Goal: Task Accomplishment & Management: Manage account settings

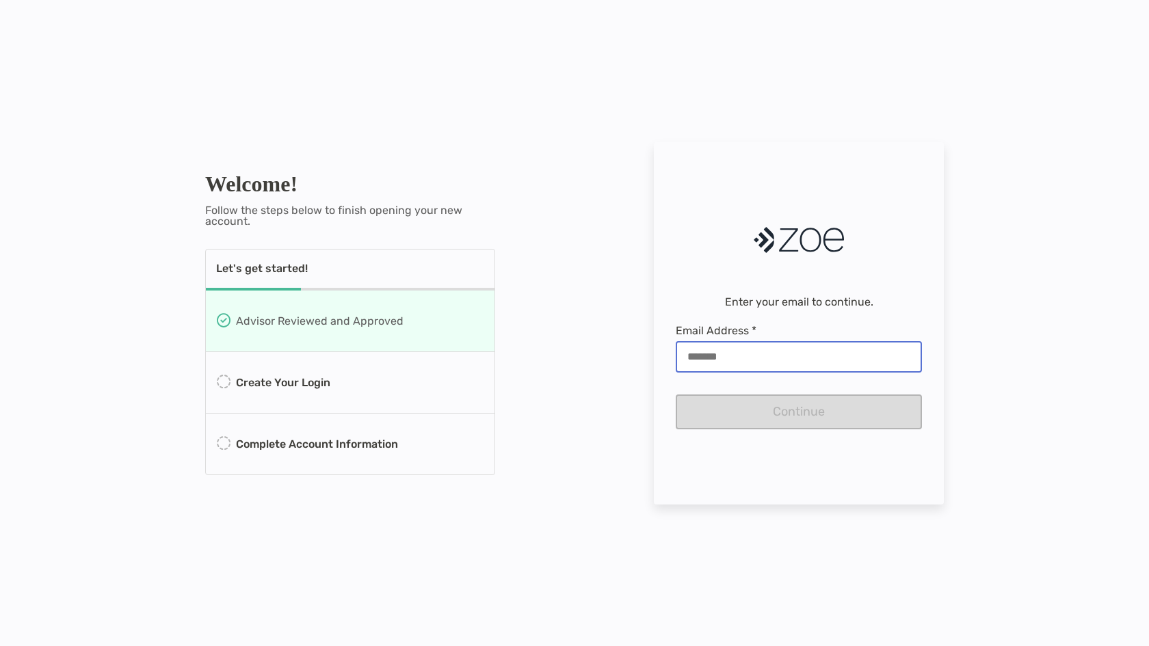
click at [739, 356] on input "Email Address *" at bounding box center [799, 357] width 244 height 12
type input "**********"
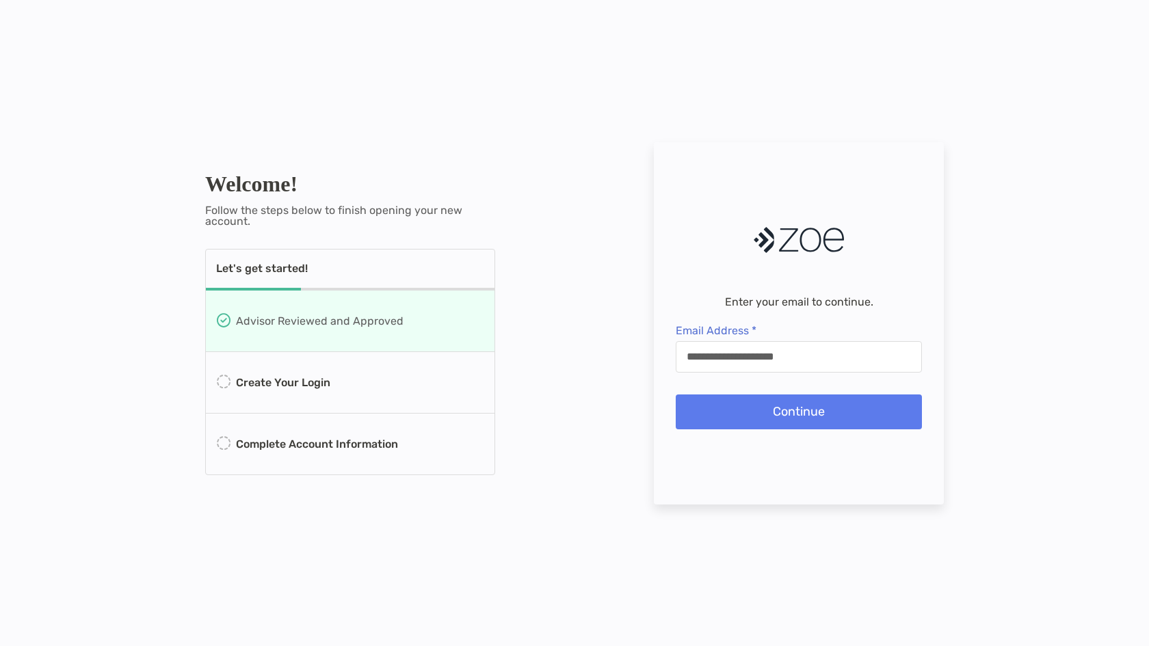
click at [775, 414] on button "Continue" at bounding box center [799, 412] width 246 height 35
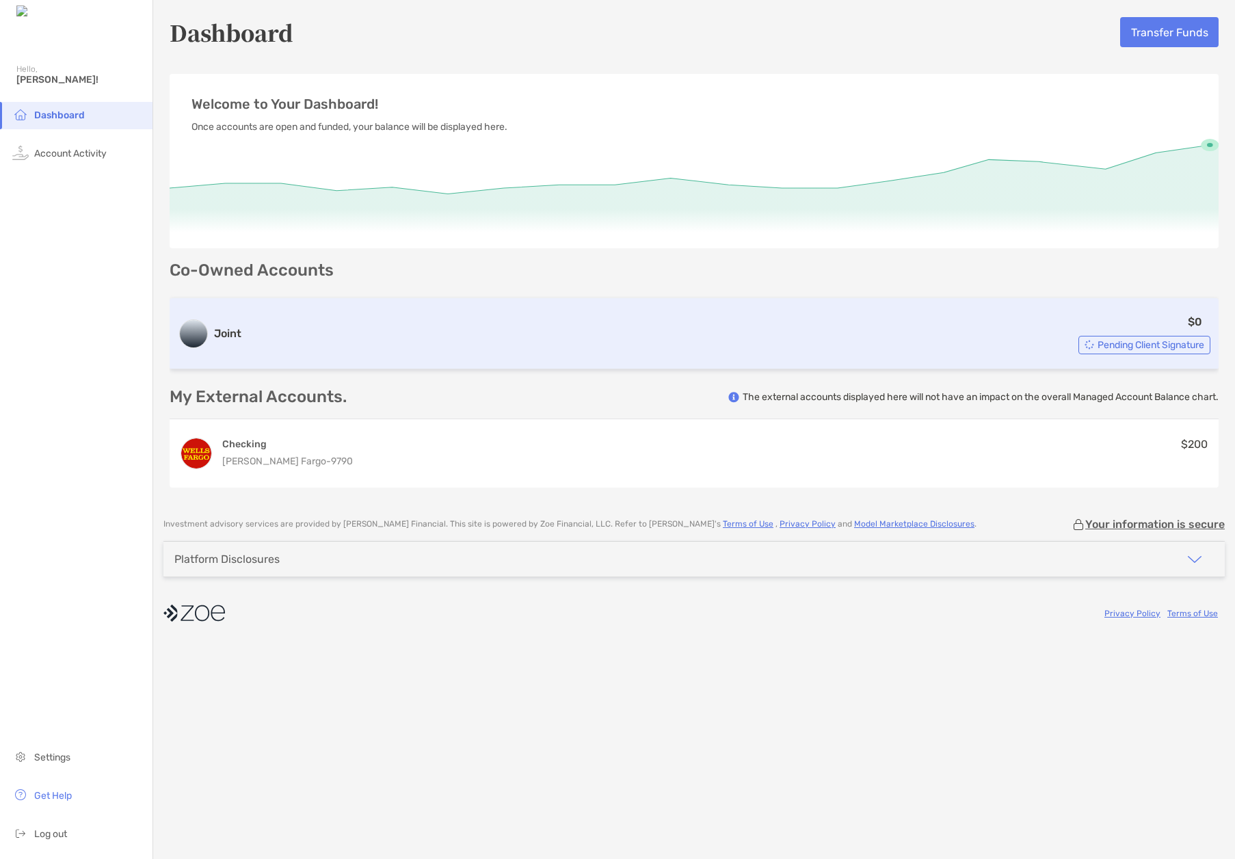
click at [1139, 348] on span "Pending Client Signature" at bounding box center [1151, 345] width 107 height 8
click at [870, 346] on div "$0 Pending Client Signature" at bounding box center [729, 333] width 964 height 41
click at [1091, 347] on div "Pending Client Signature" at bounding box center [1145, 345] width 132 height 18
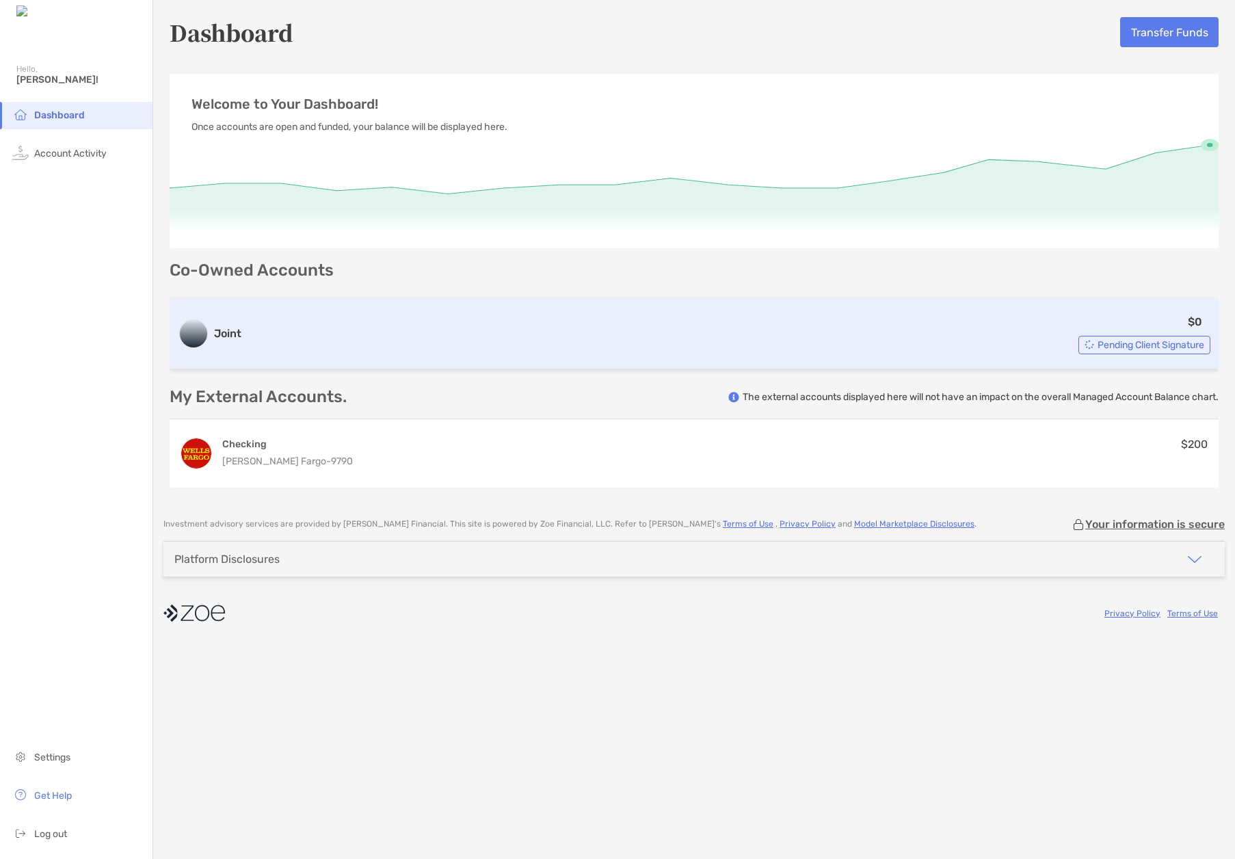
click at [1100, 342] on span "Pending Client Signature" at bounding box center [1151, 345] width 107 height 8
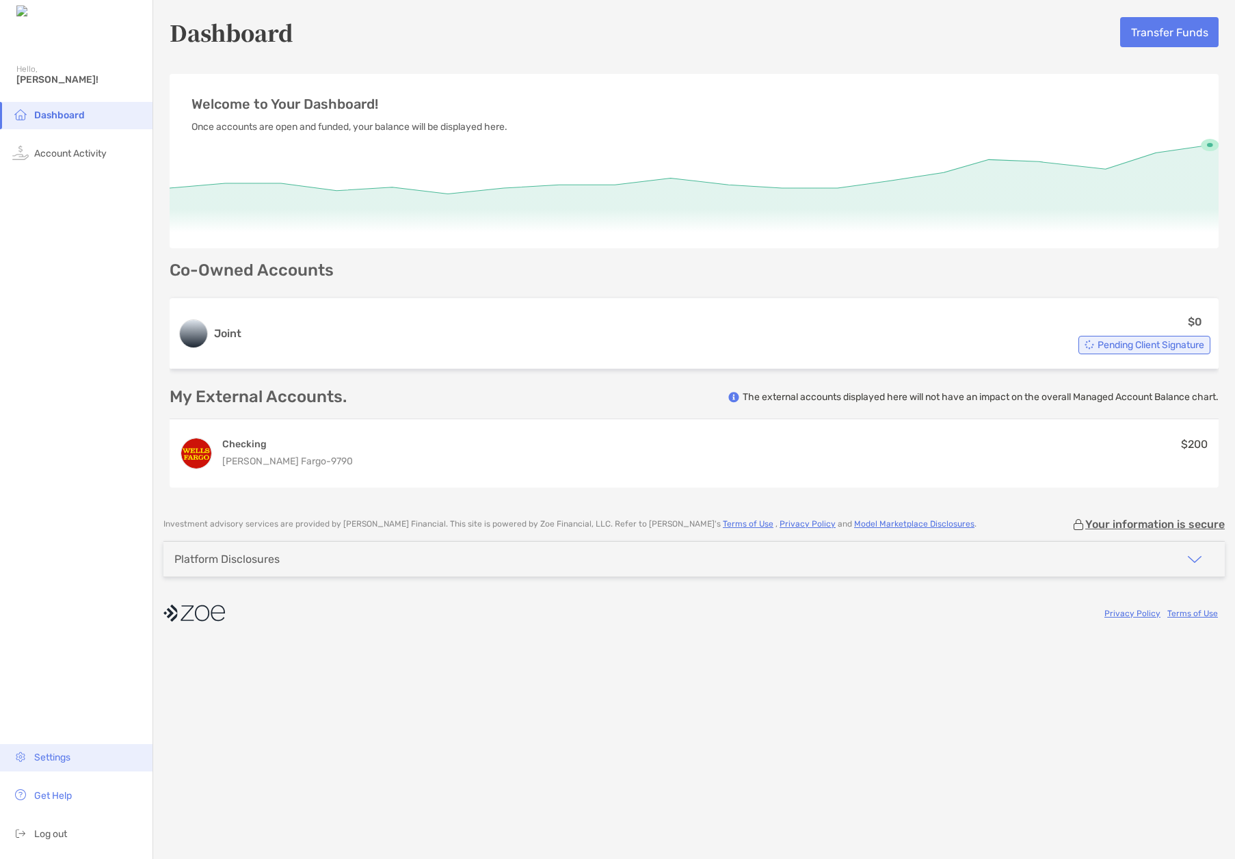
click at [55, 757] on span "Settings" at bounding box center [52, 758] width 36 height 12
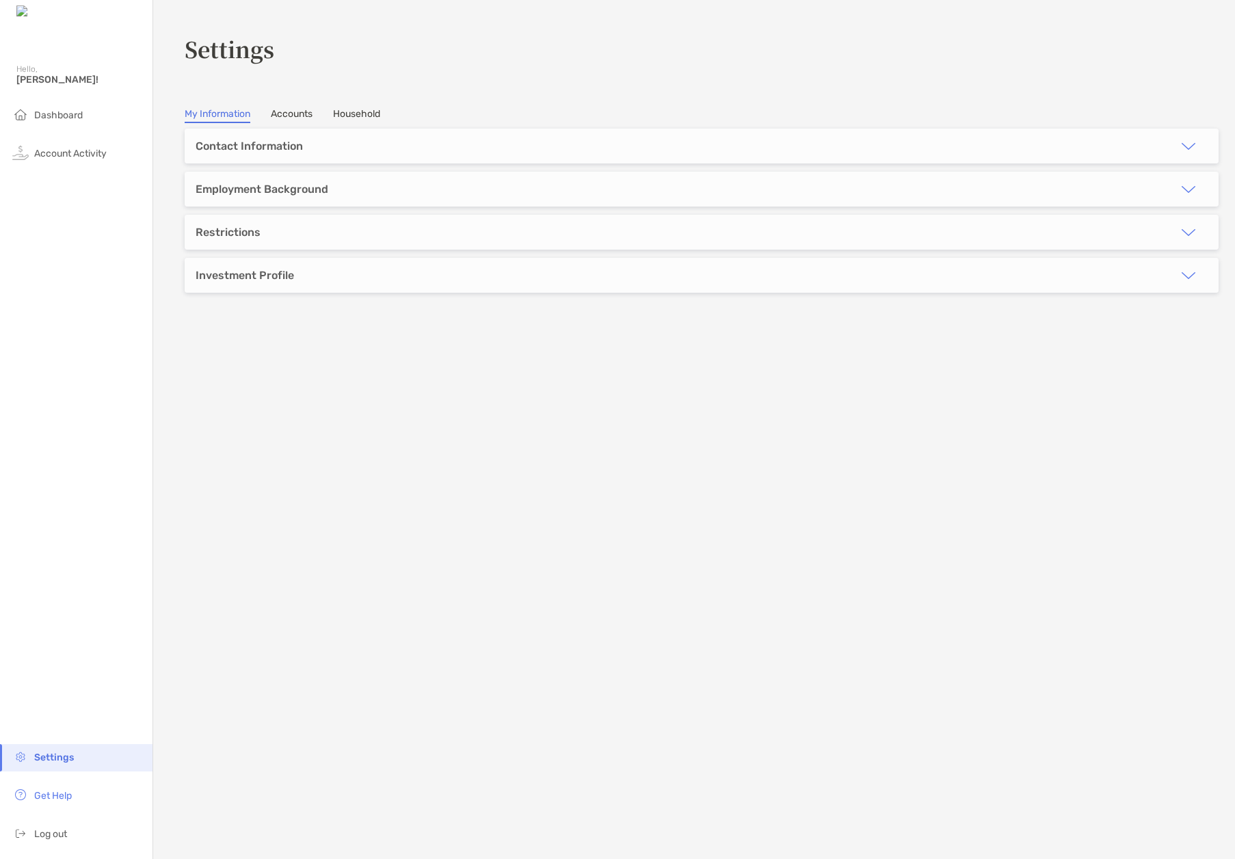
click at [313, 189] on div "Employment Background" at bounding box center [262, 189] width 133 height 13
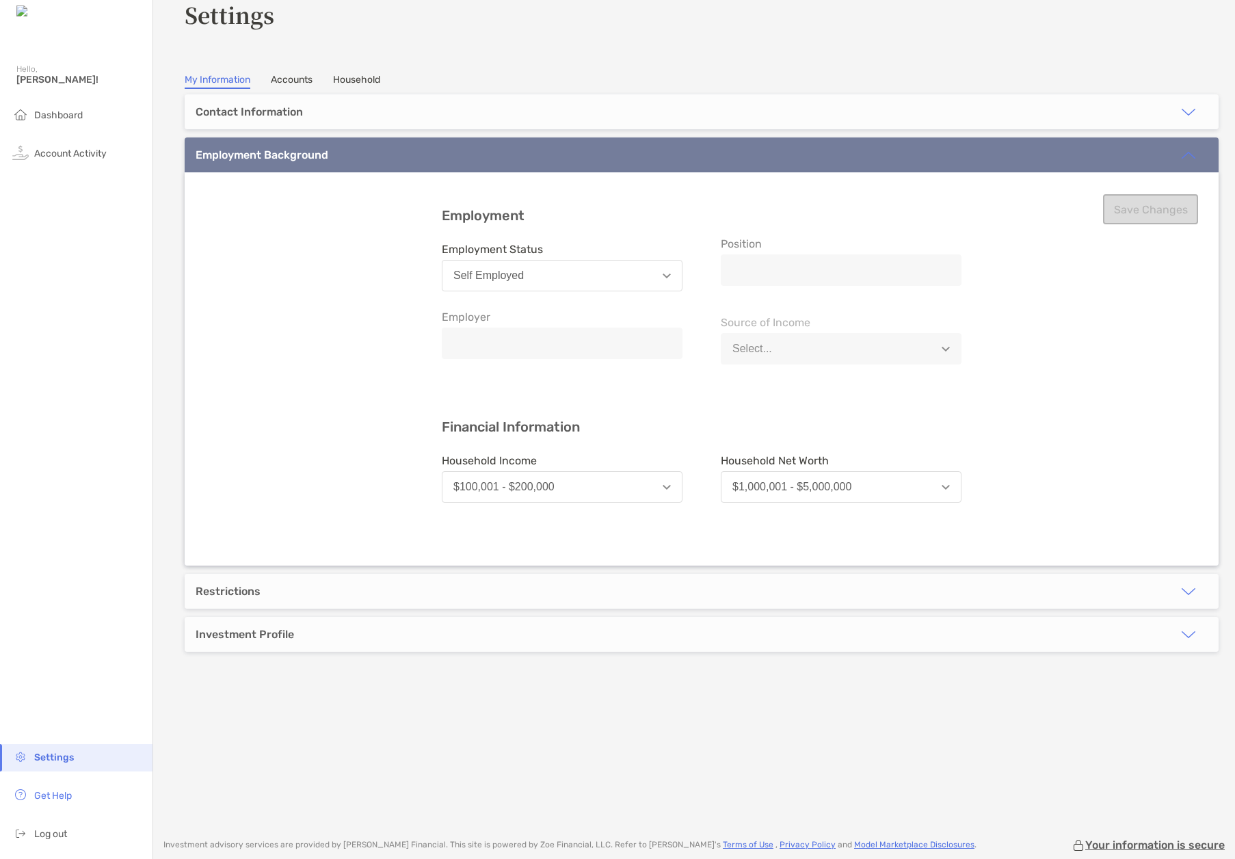
scroll to position [35, 0]
click at [261, 108] on div "Contact Information" at bounding box center [249, 111] width 107 height 13
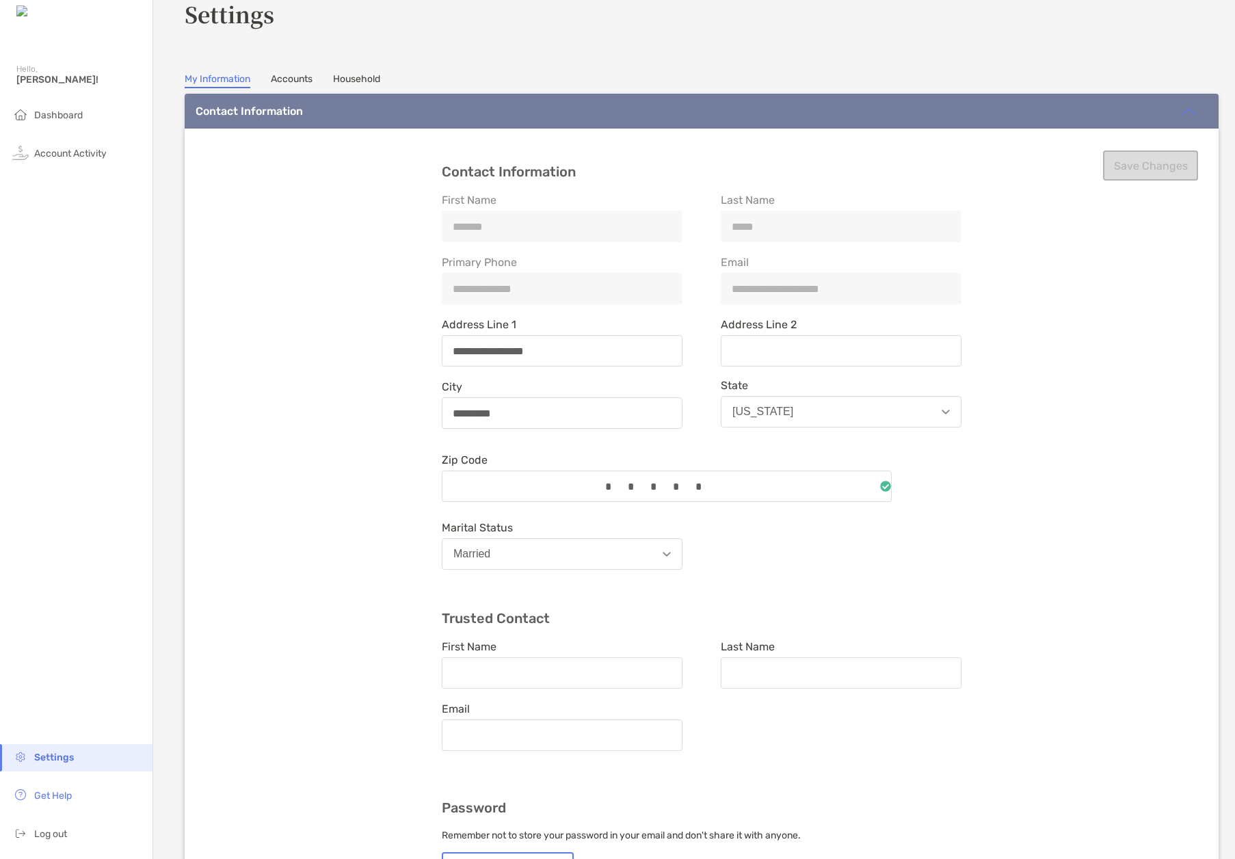
click at [363, 75] on link "Household" at bounding box center [356, 80] width 47 height 15
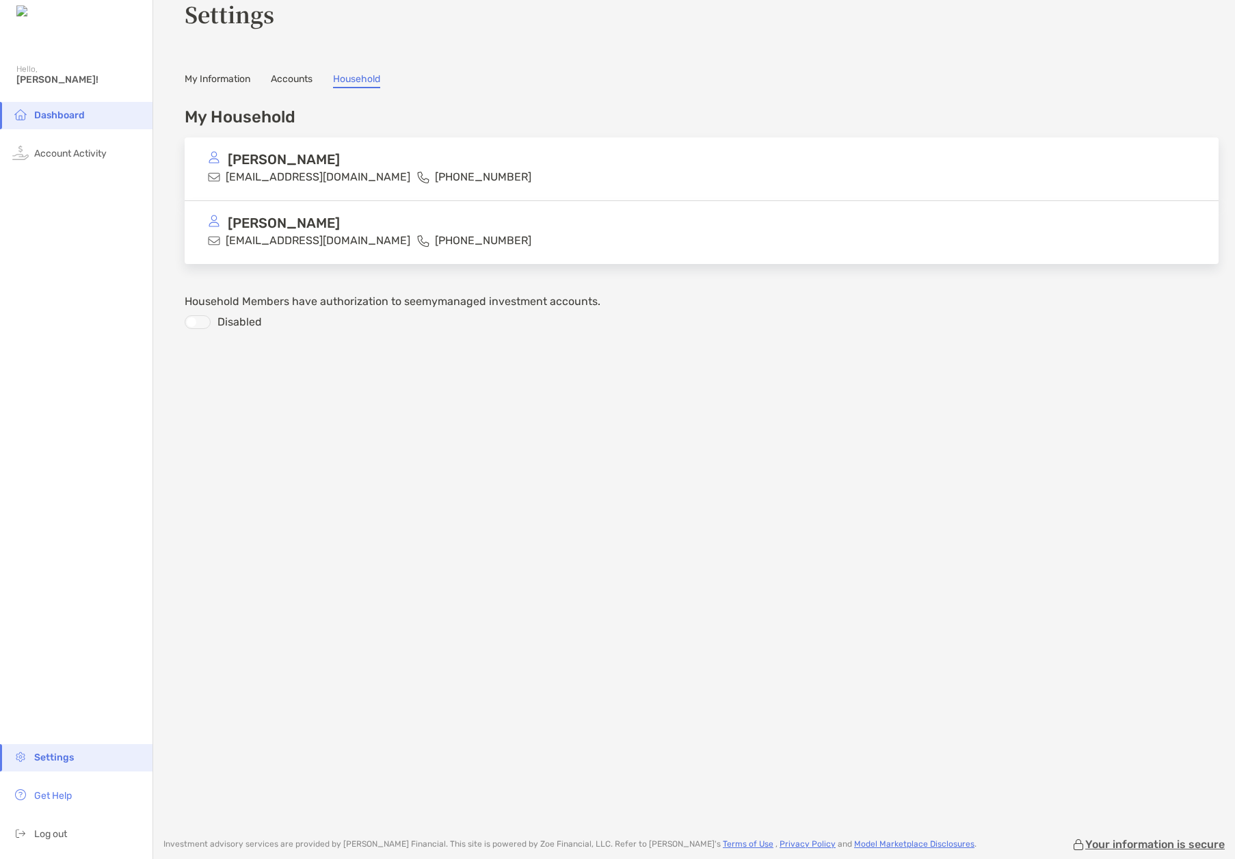
click at [360, 234] on p "[EMAIL_ADDRESS][DOMAIN_NAME]" at bounding box center [318, 240] width 185 height 17
click at [212, 222] on img at bounding box center [214, 221] width 12 height 12
click at [372, 228] on div "[PERSON_NAME]" at bounding box center [414, 223] width 412 height 17
click at [96, 150] on span "Account Activity" at bounding box center [70, 154] width 73 height 12
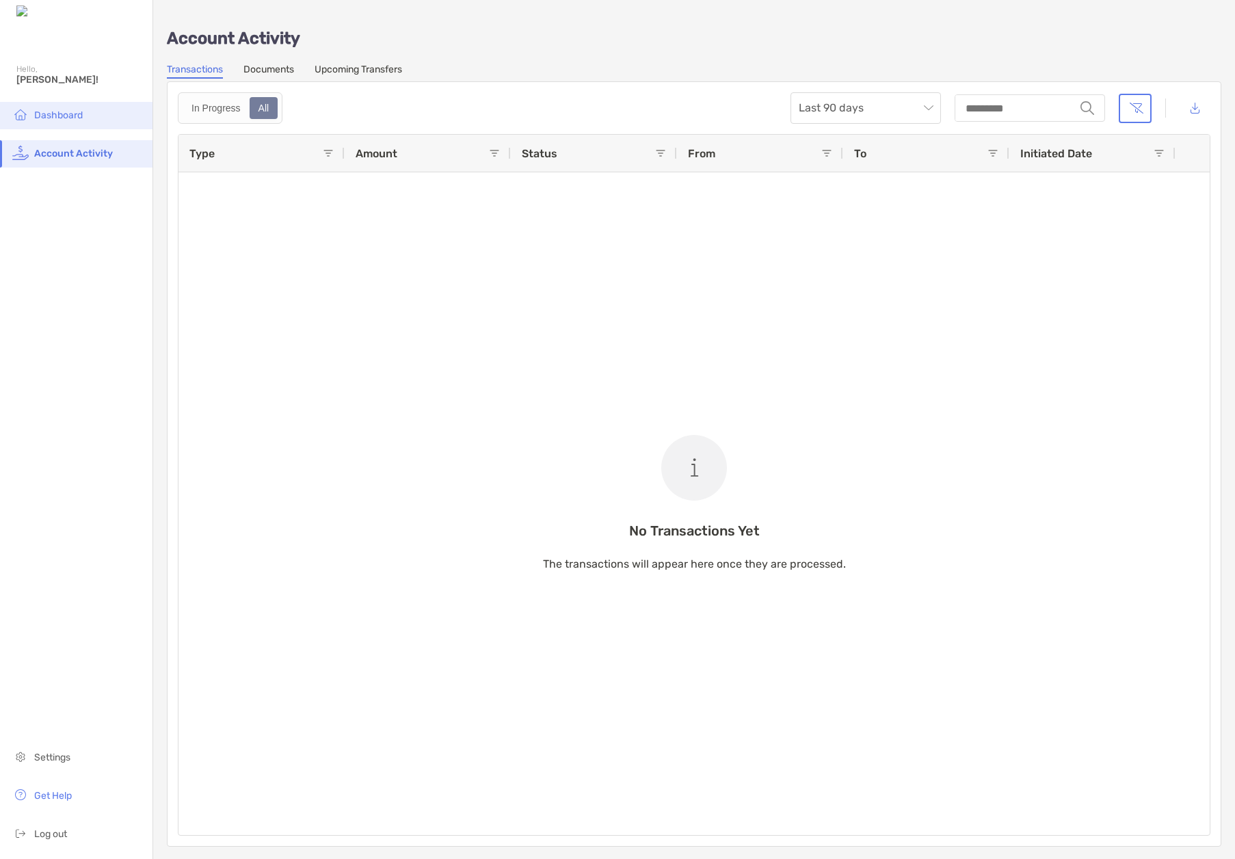
click at [58, 116] on span "Dashboard" at bounding box center [58, 115] width 49 height 12
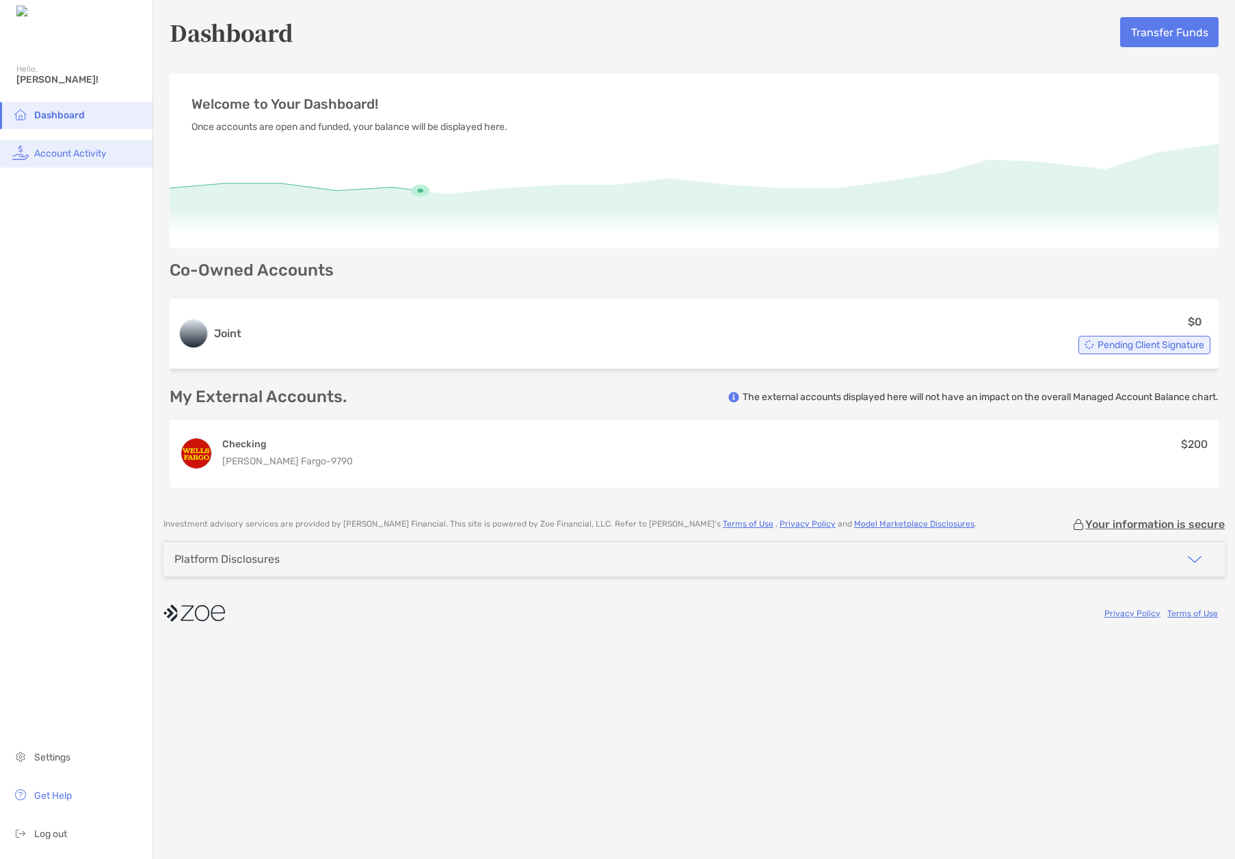
click at [62, 147] on li "Account Activity" at bounding box center [76, 153] width 153 height 27
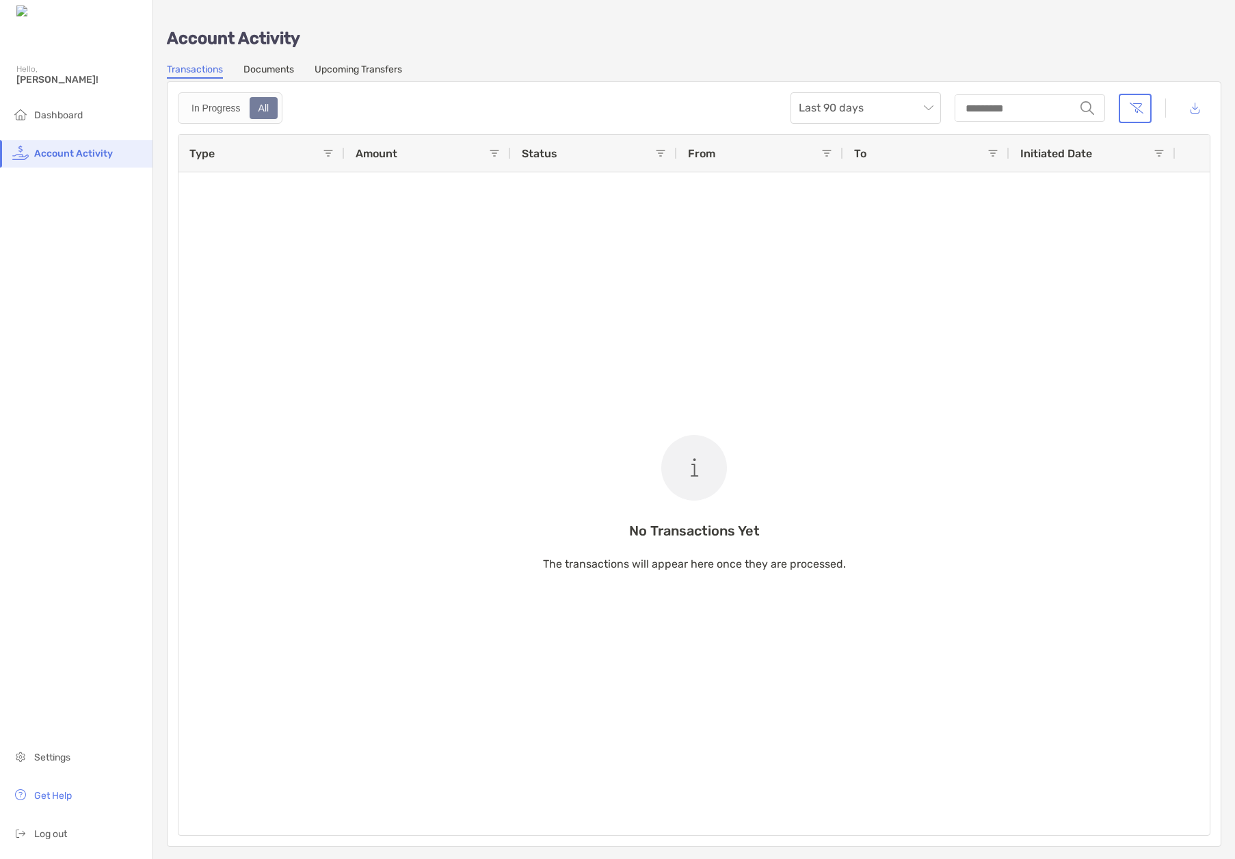
click at [264, 62] on div "Account Activity Transactions Documents Upcoming Transfers In Progress All Last…" at bounding box center [694, 430] width 1082 height 860
click at [266, 69] on link "Documents" at bounding box center [269, 71] width 51 height 15
